Goal: Transaction & Acquisition: Purchase product/service

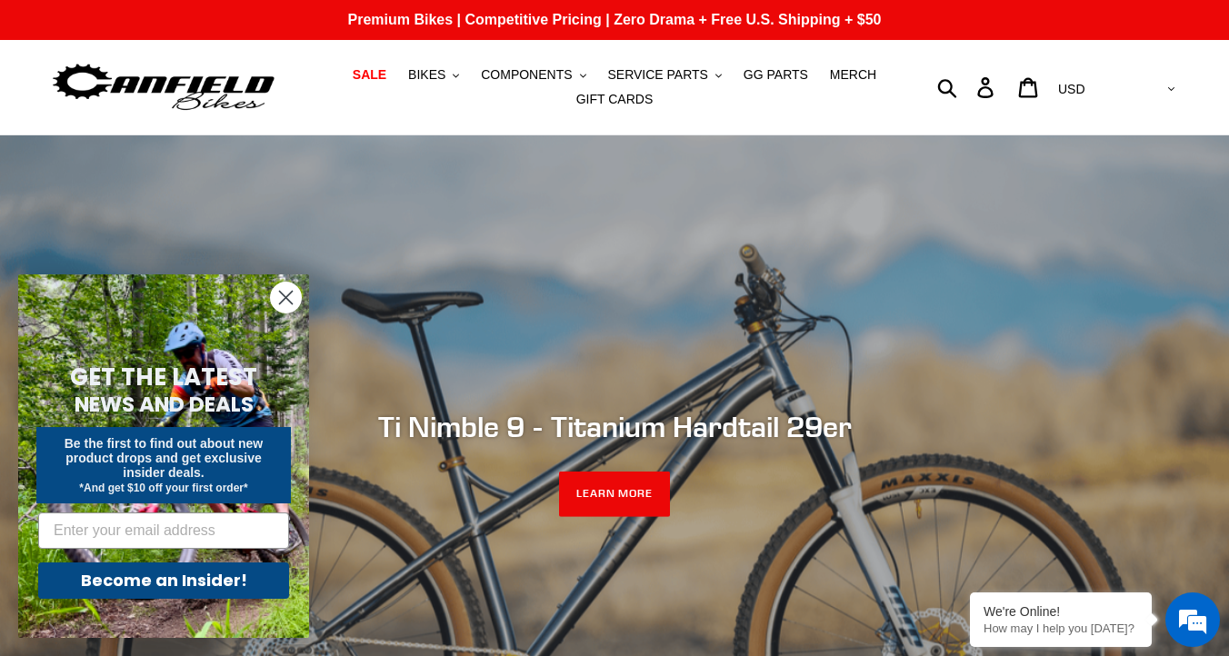
click at [290, 304] on circle "Close dialog" at bounding box center [286, 298] width 30 height 30
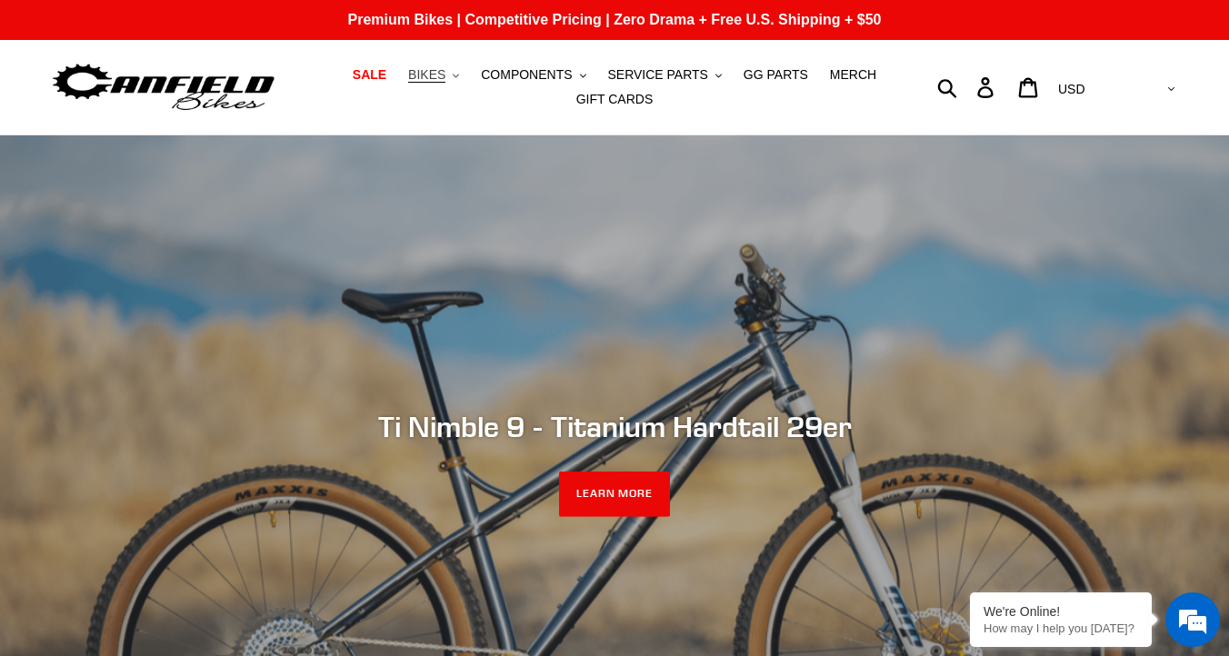
click at [444, 74] on span "BIKES" at bounding box center [426, 74] width 37 height 15
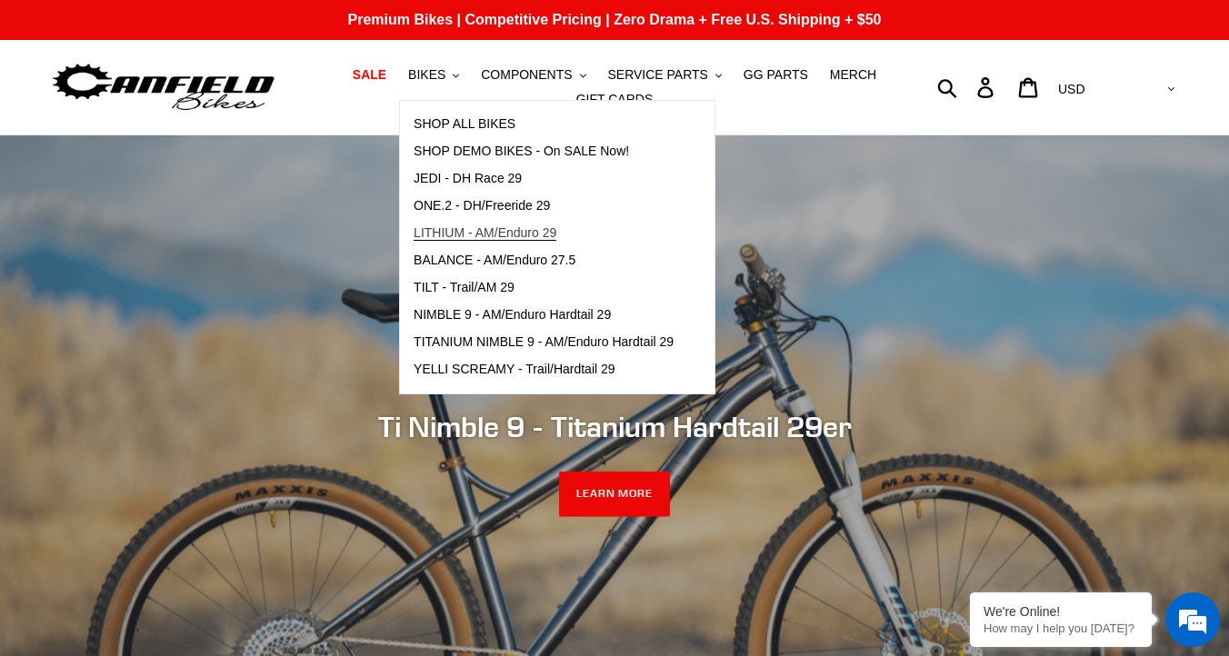
click at [521, 229] on span "LITHIUM - AM/Enduro 29" at bounding box center [484, 232] width 143 height 15
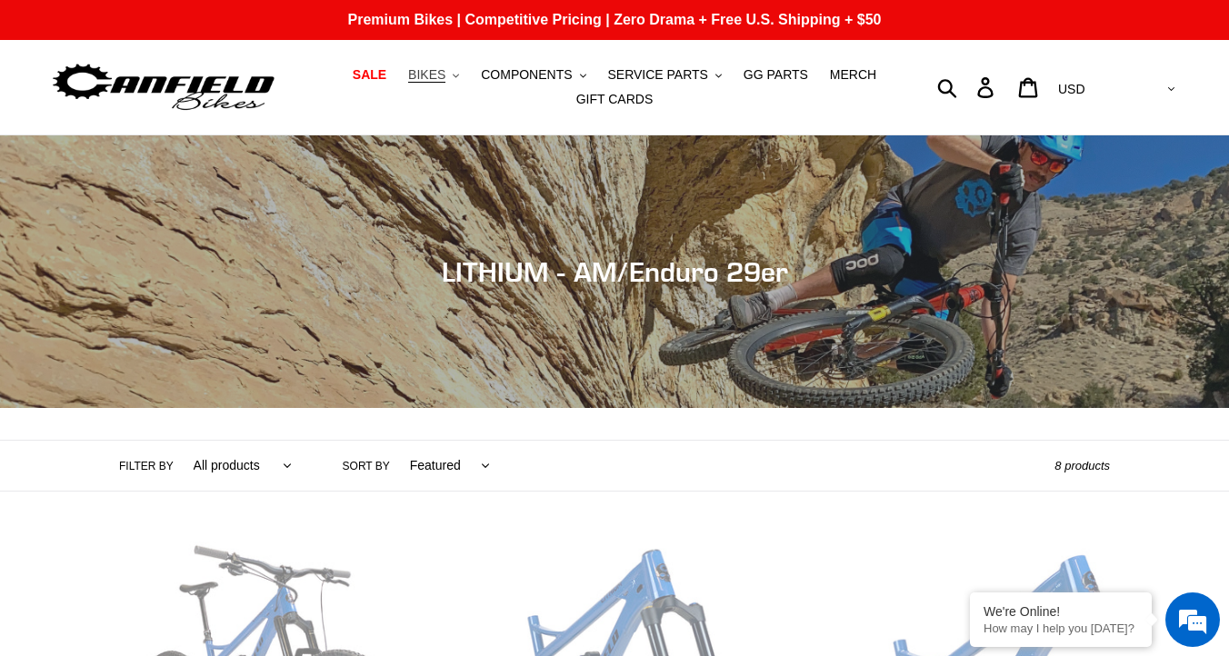
click at [451, 71] on button "BIKES .cls-1{fill:#231f20}" at bounding box center [433, 75] width 69 height 25
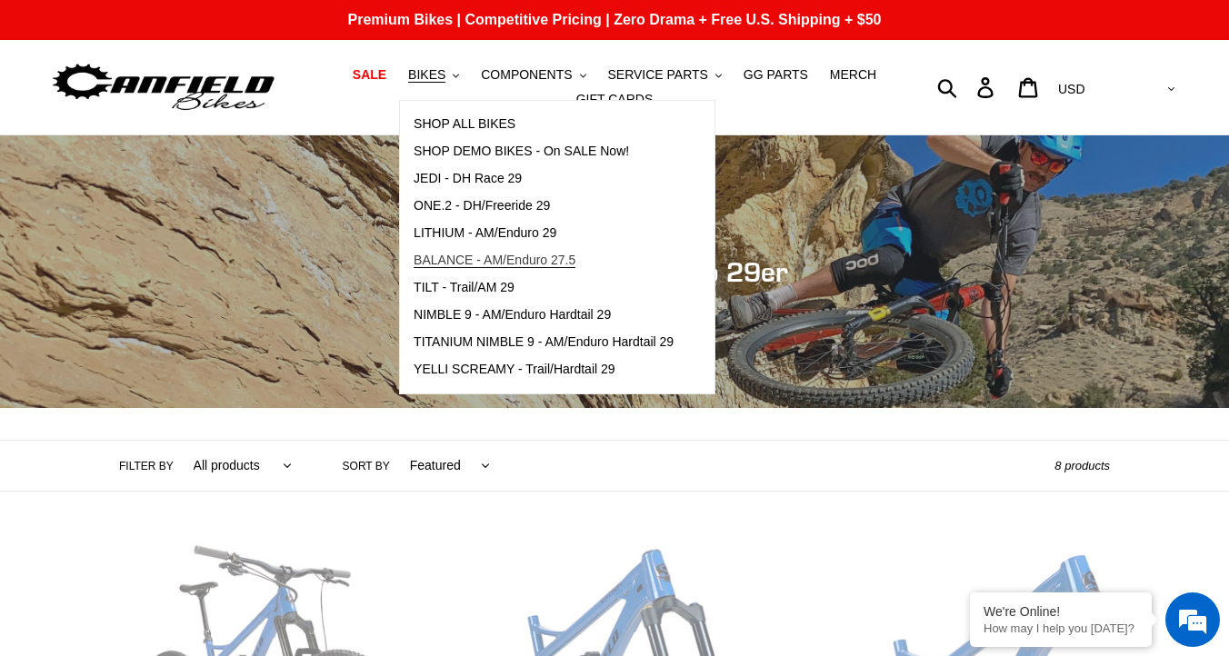
click at [442, 264] on span "BALANCE - AM/Enduro 27.5" at bounding box center [494, 260] width 162 height 15
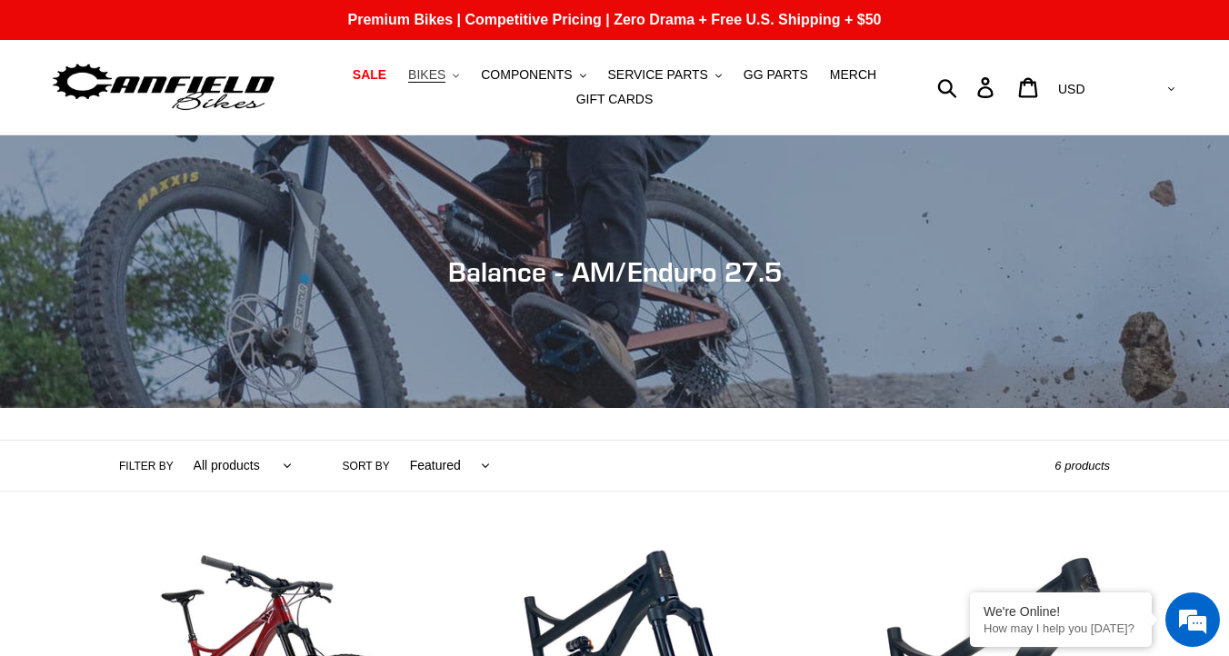
click at [450, 77] on button "BIKES .cls-1{fill:#231f20}" at bounding box center [433, 75] width 69 height 25
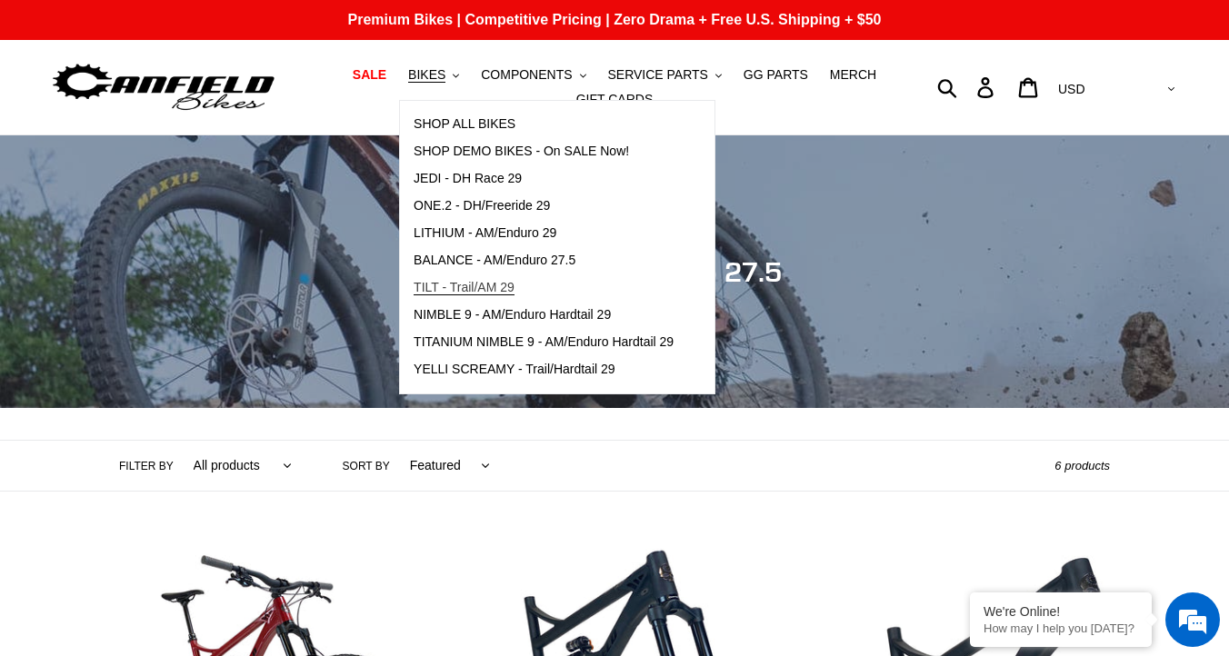
click at [514, 295] on span "TILT - Trail/AM 29" at bounding box center [463, 287] width 101 height 15
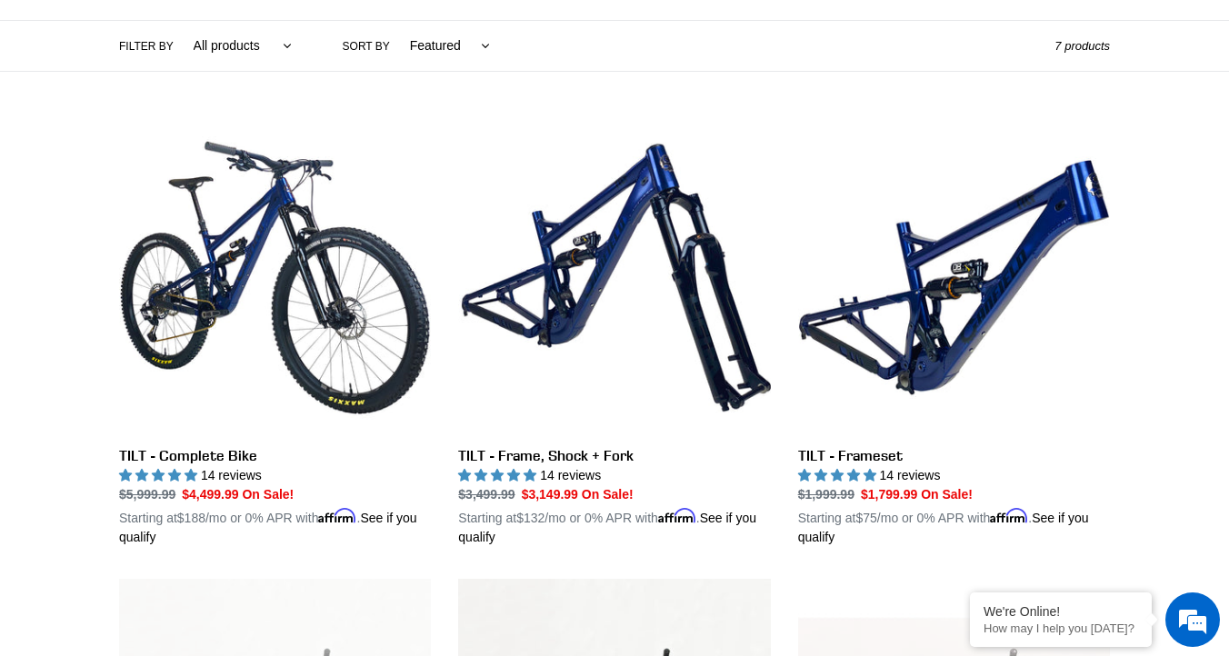
scroll to position [428, 0]
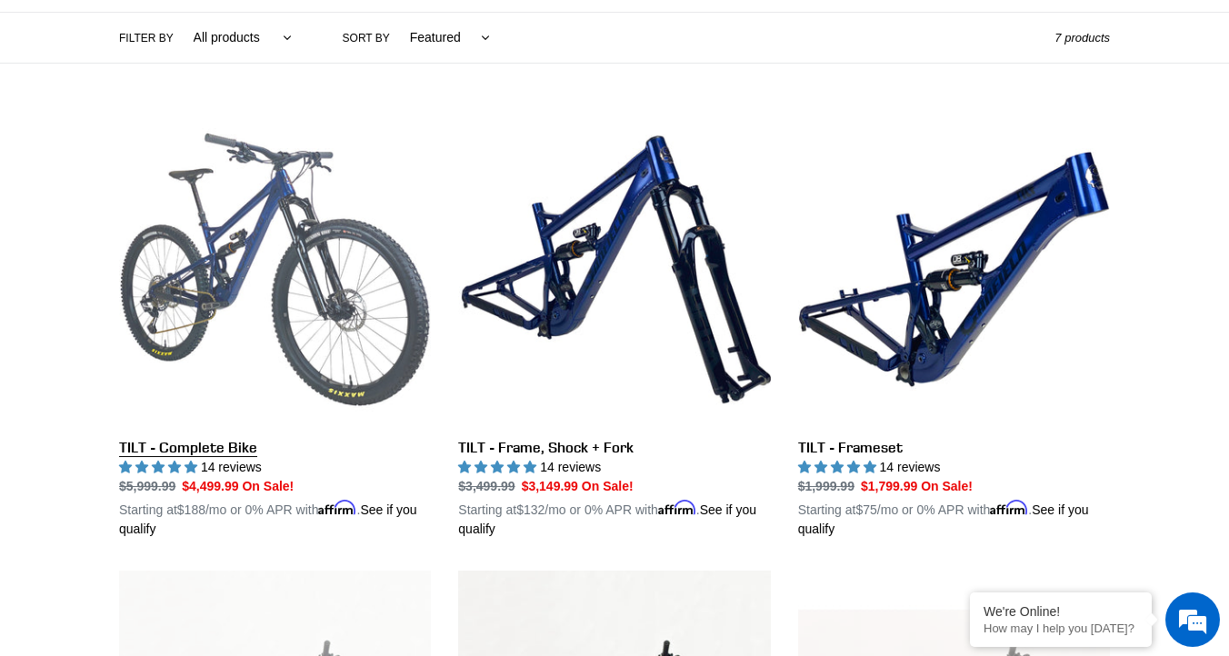
click at [234, 449] on link "TILT - Complete Bike" at bounding box center [275, 326] width 312 height 425
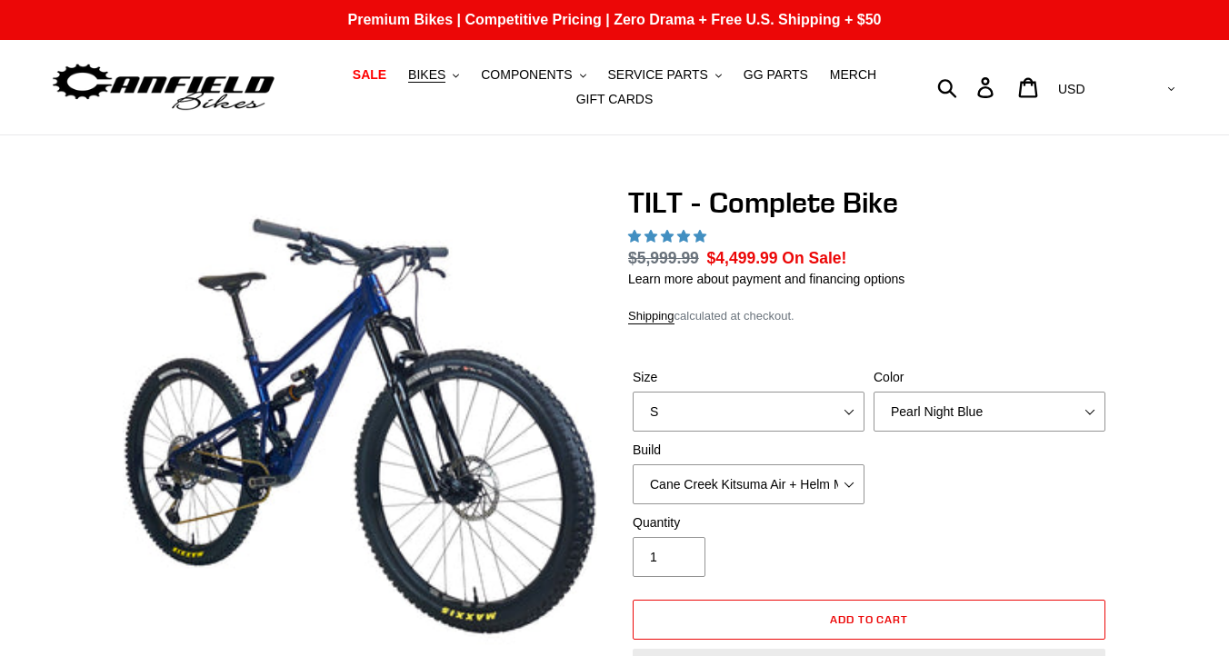
select select "highest-rating"
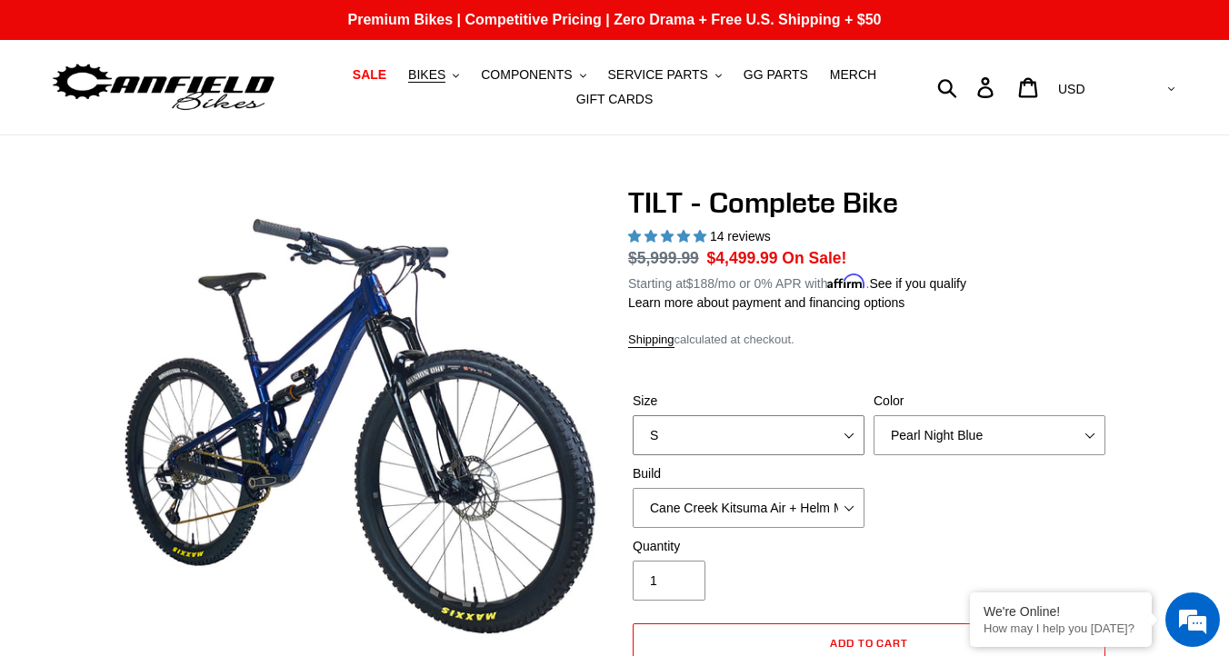
click at [765, 423] on select "S M L" at bounding box center [748, 435] width 232 height 40
select select "L"
click at [920, 434] on select "Pearl Night Blue Stealth Silver Raw" at bounding box center [989, 435] width 232 height 40
select select "Stealth Silver"
click at [777, 509] on select "Cane Creek Kitsuma Air + Helm MKII 140 + SRAM GX Cane Creek Kitsuma Air + Helm …" at bounding box center [748, 508] width 232 height 40
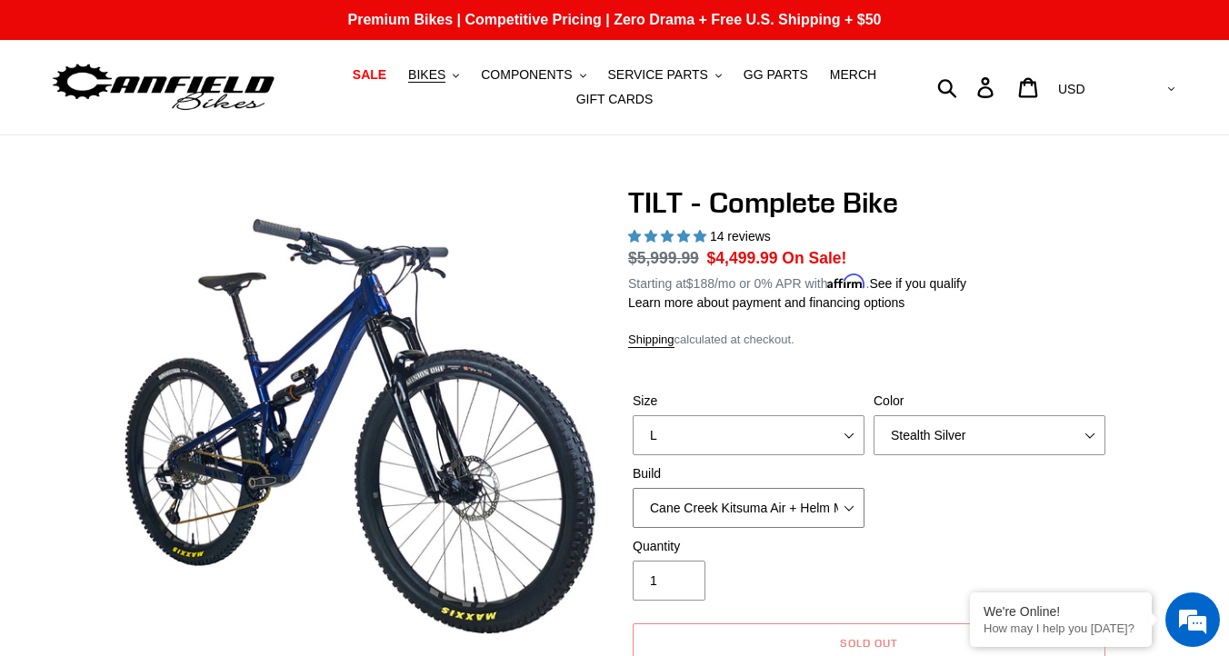
select select "RockShox SD ULT + Pike ULT 140 + SRAM XO"
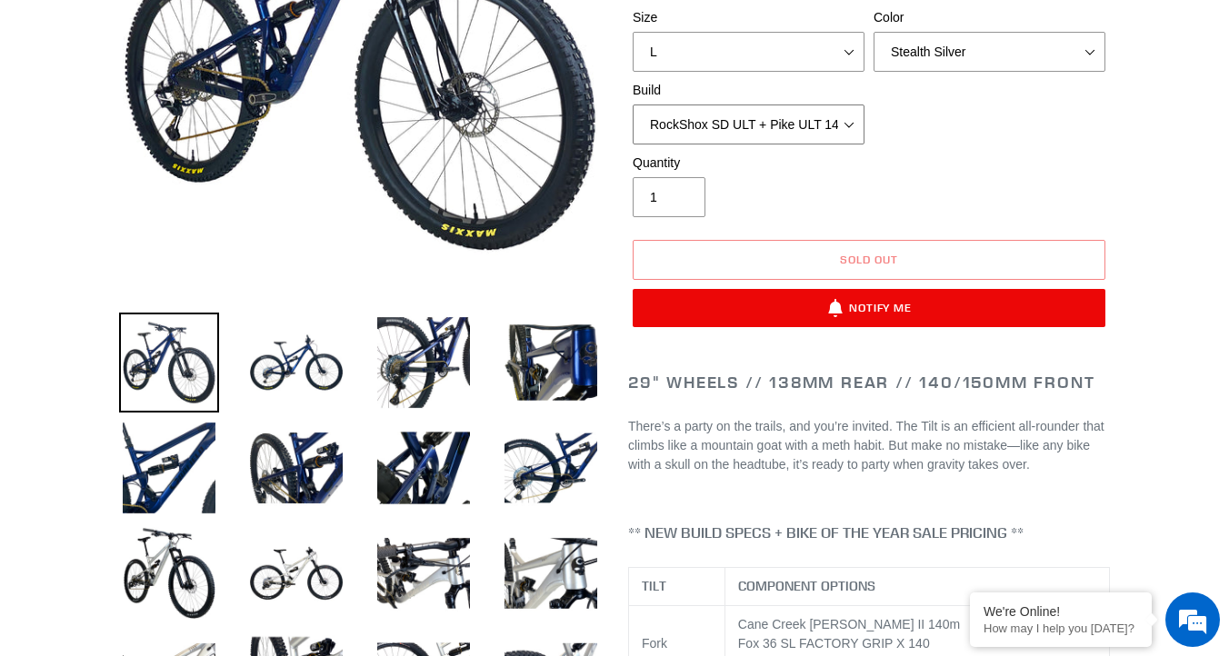
scroll to position [398, 0]
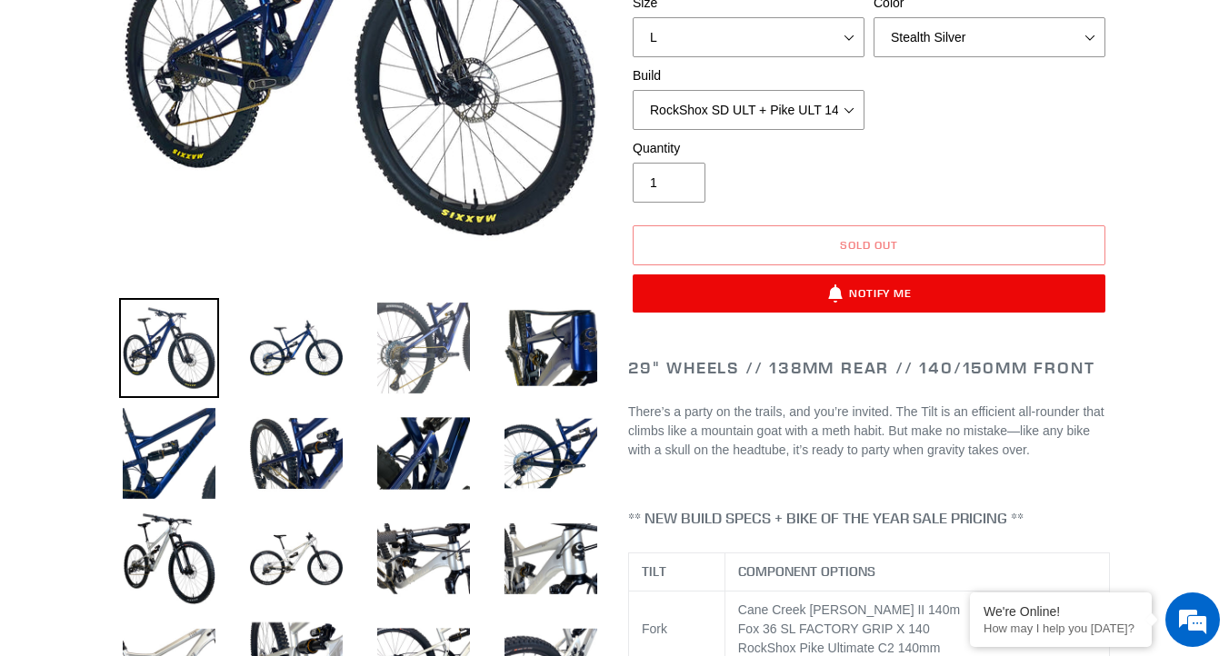
click at [398, 330] on img at bounding box center [423, 348] width 100 height 100
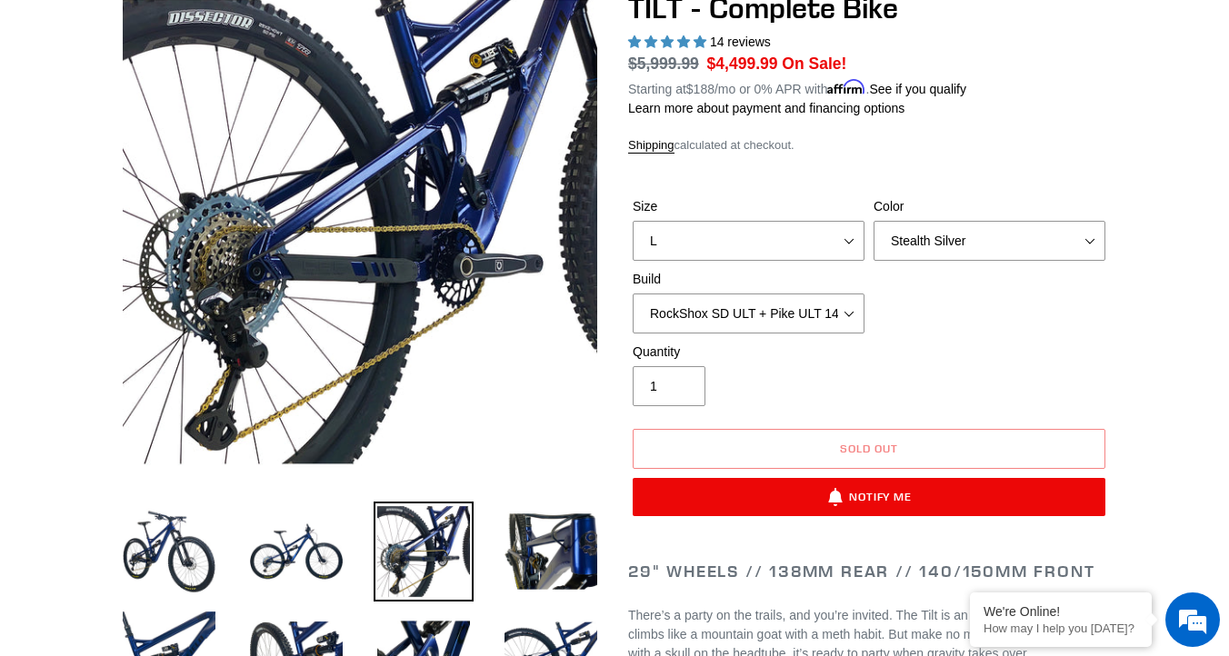
scroll to position [205, 0]
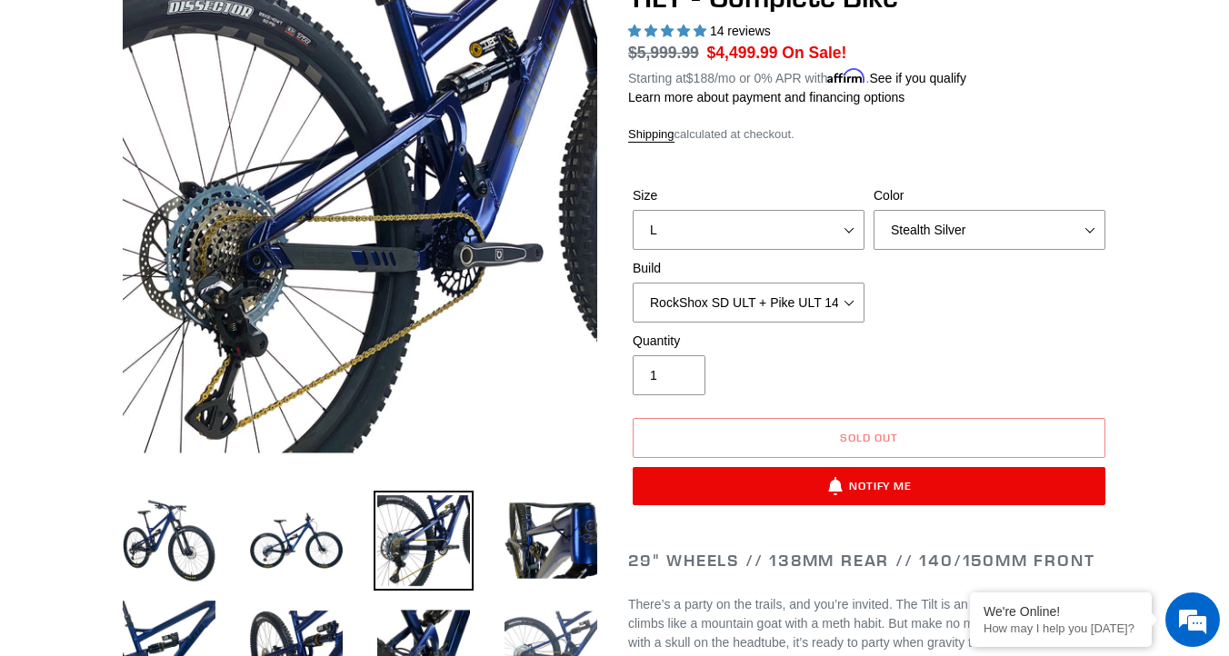
click at [543, 631] on img at bounding box center [551, 646] width 100 height 100
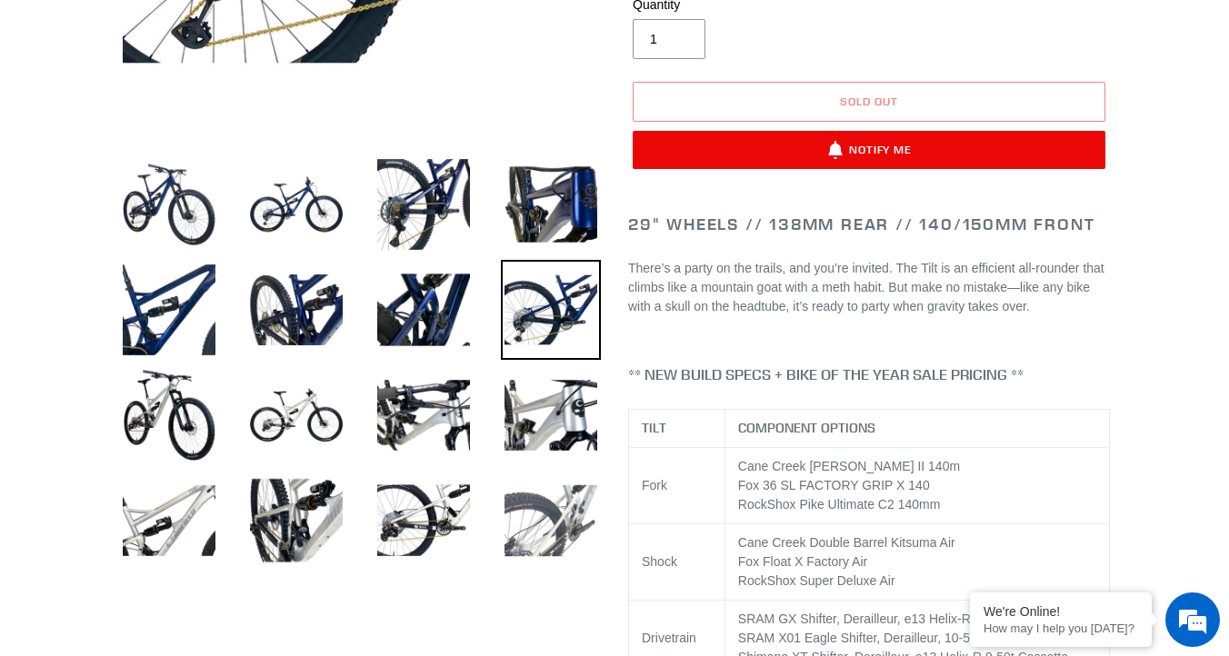
scroll to position [494, 0]
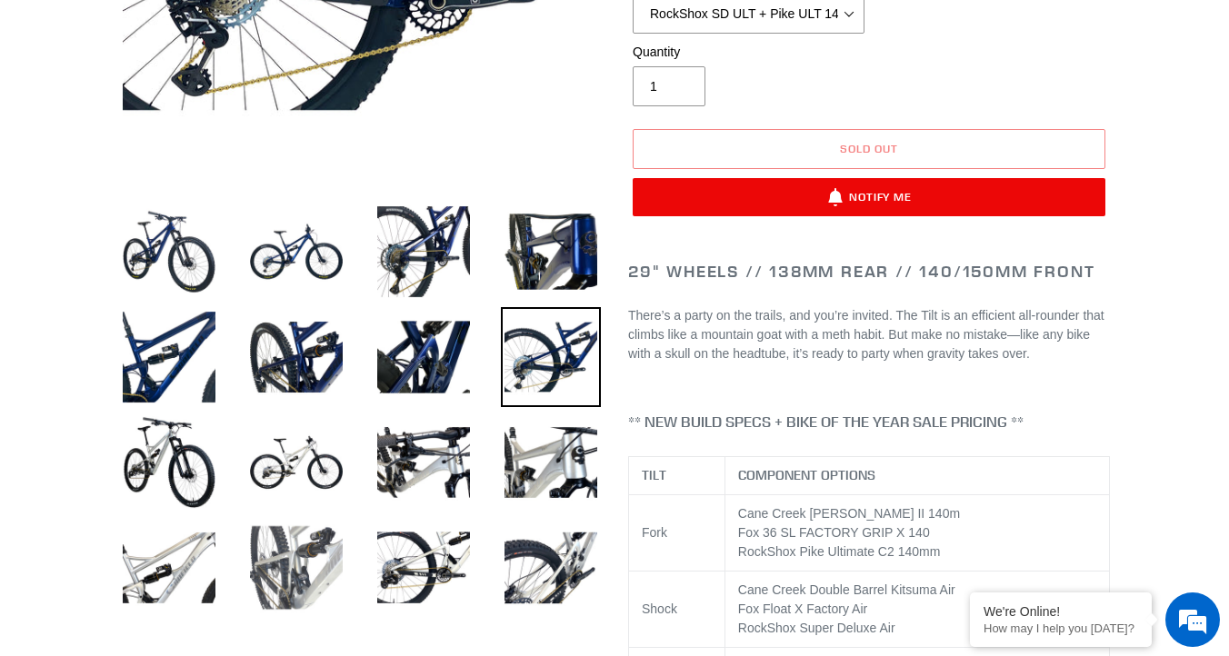
click at [316, 563] on img at bounding box center [296, 568] width 100 height 100
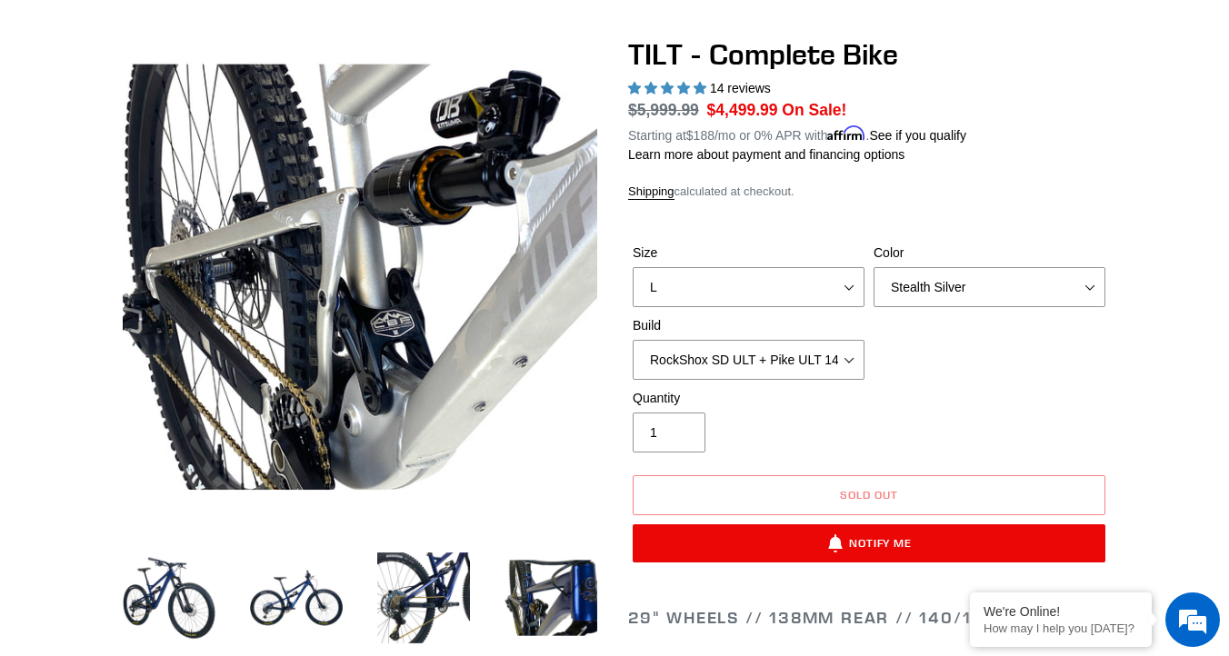
scroll to position [0, 0]
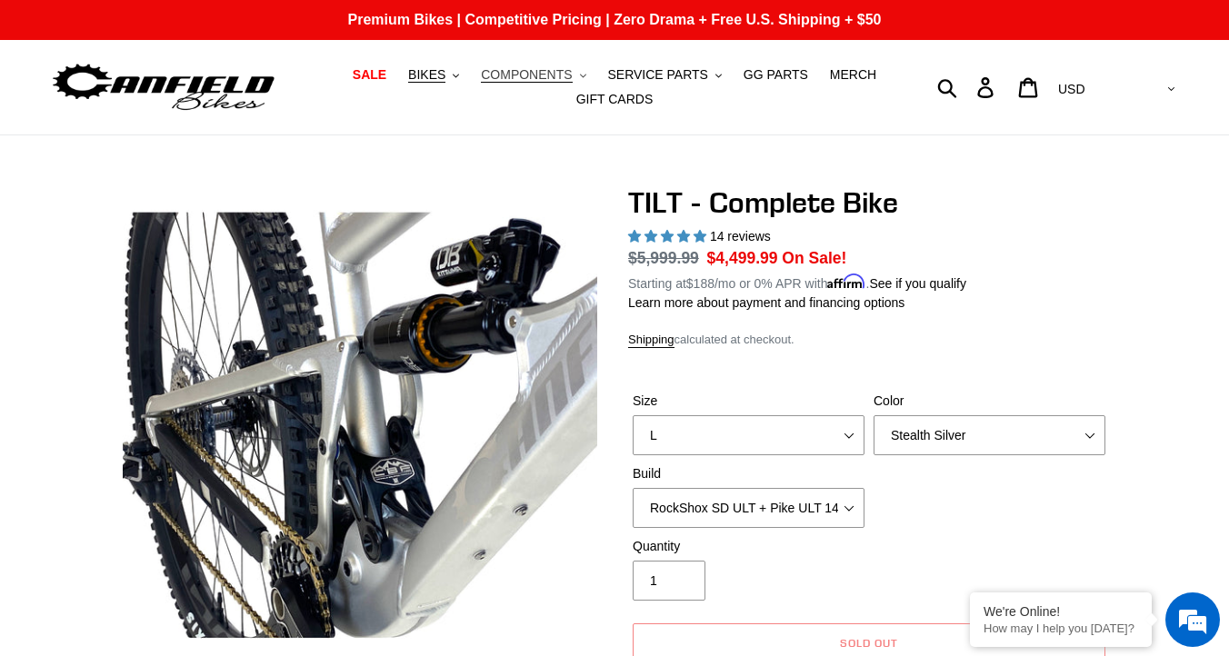
click at [539, 75] on span "COMPONENTS" at bounding box center [526, 74] width 91 height 15
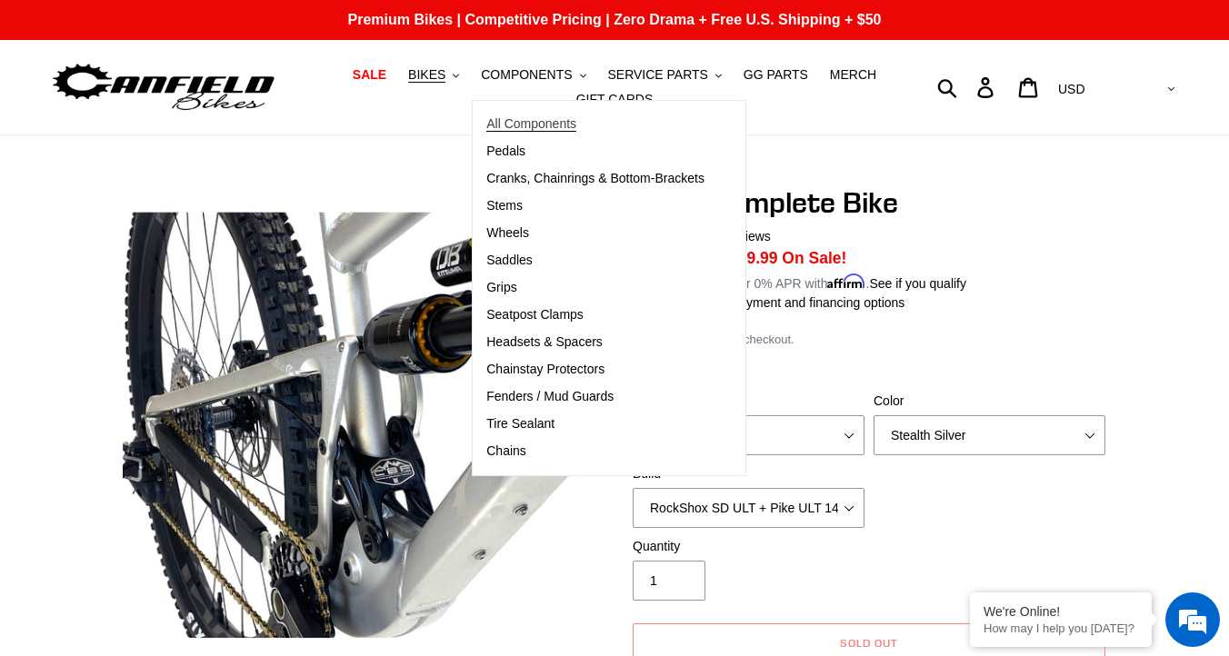
click at [537, 122] on span "All Components" at bounding box center [531, 123] width 90 height 15
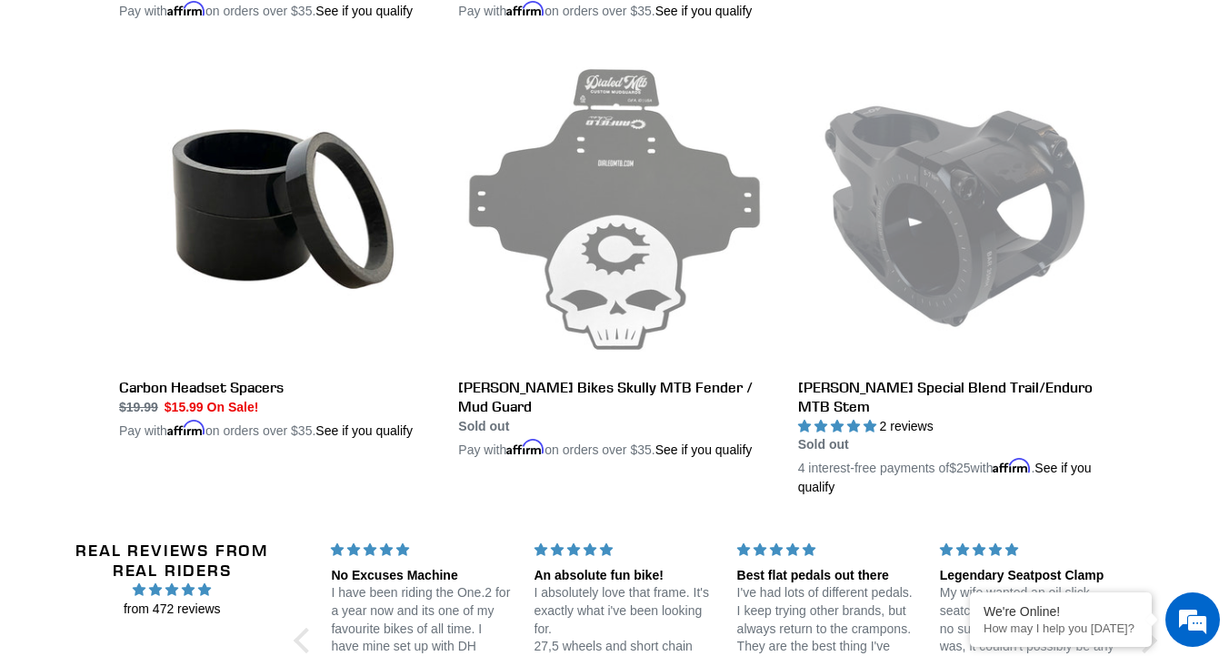
scroll to position [3768, 0]
